Goal: Information Seeking & Learning: Learn about a topic

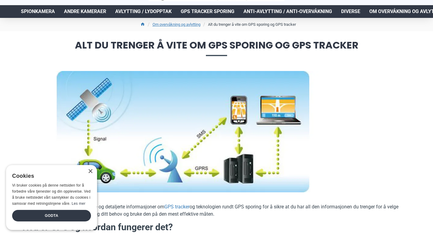
scroll to position [33, 0]
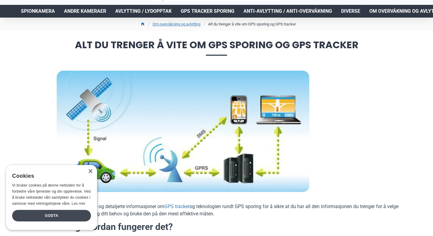
click at [76, 215] on div "Godta" at bounding box center [51, 216] width 79 height 12
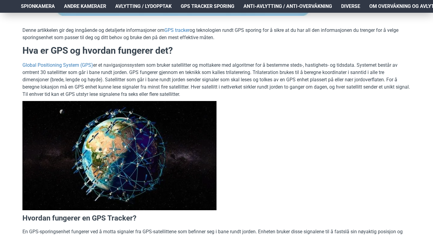
scroll to position [0, 0]
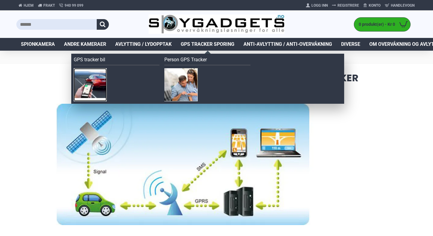
click at [97, 85] on img at bounding box center [90, 84] width 33 height 33
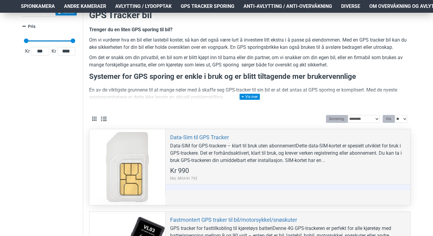
scroll to position [96, 0]
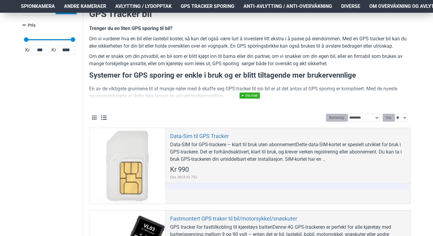
click at [255, 95] on link at bounding box center [249, 95] width 20 height 6
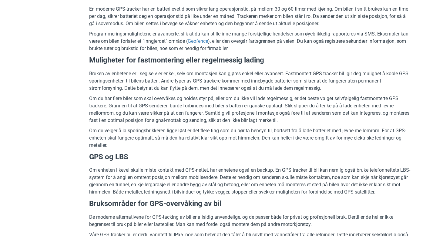
scroll to position [0, 0]
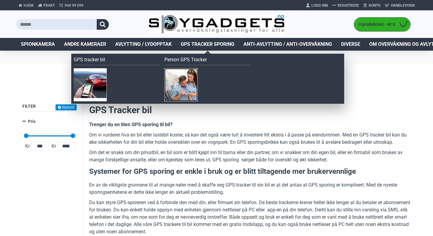
click at [189, 75] on img at bounding box center [180, 84] width 33 height 33
